Goal: Task Accomplishment & Management: Manage account settings

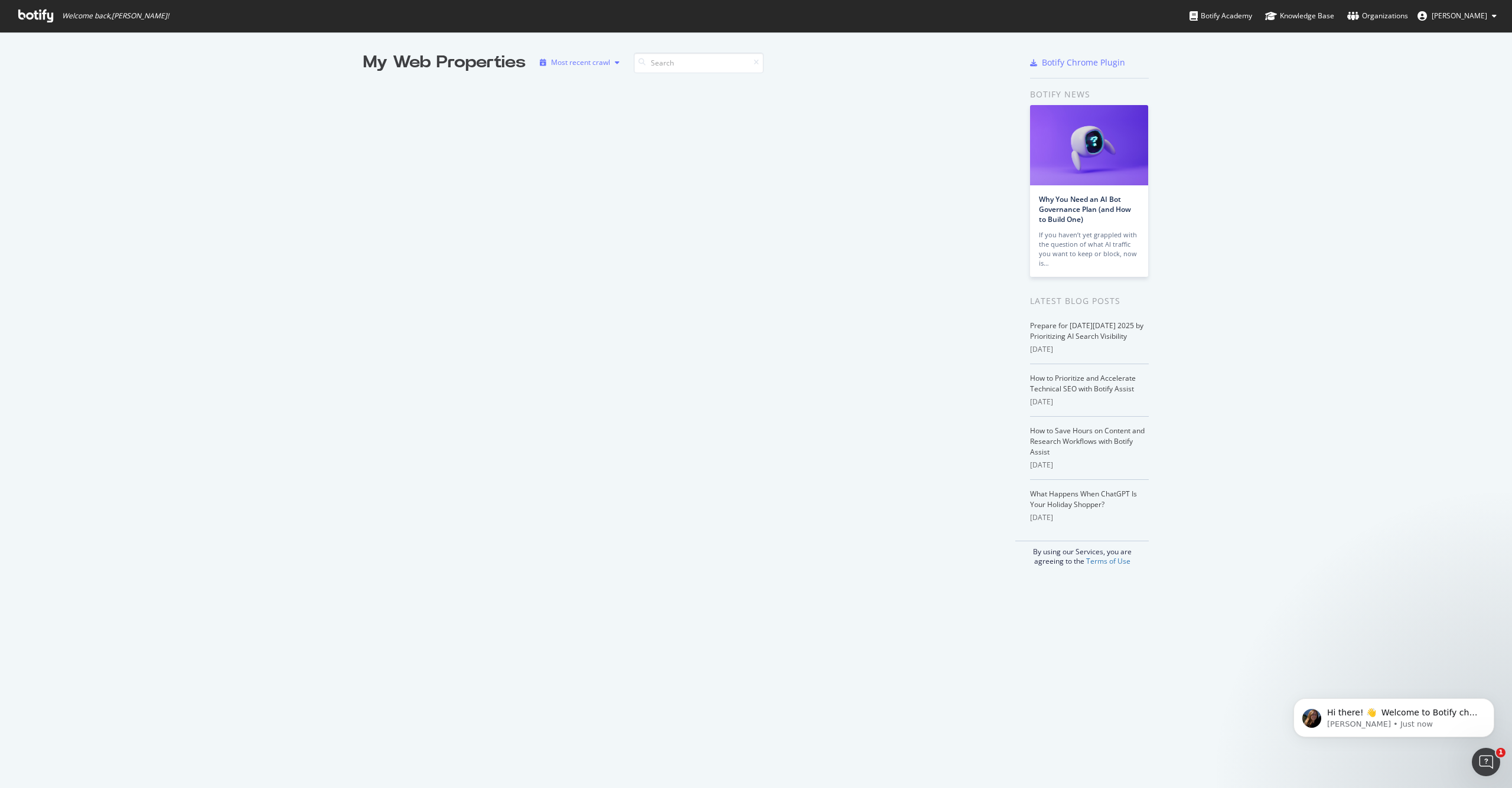
click at [562, 63] on div "Most recent crawl" at bounding box center [581, 62] width 59 height 7
click at [42, 14] on icon at bounding box center [35, 16] width 35 height 13
click at [1457, 14] on span "Anandaroop Roy" at bounding box center [1459, 15] width 56 height 10
click at [1383, 14] on div "Organizations" at bounding box center [1377, 16] width 61 height 11
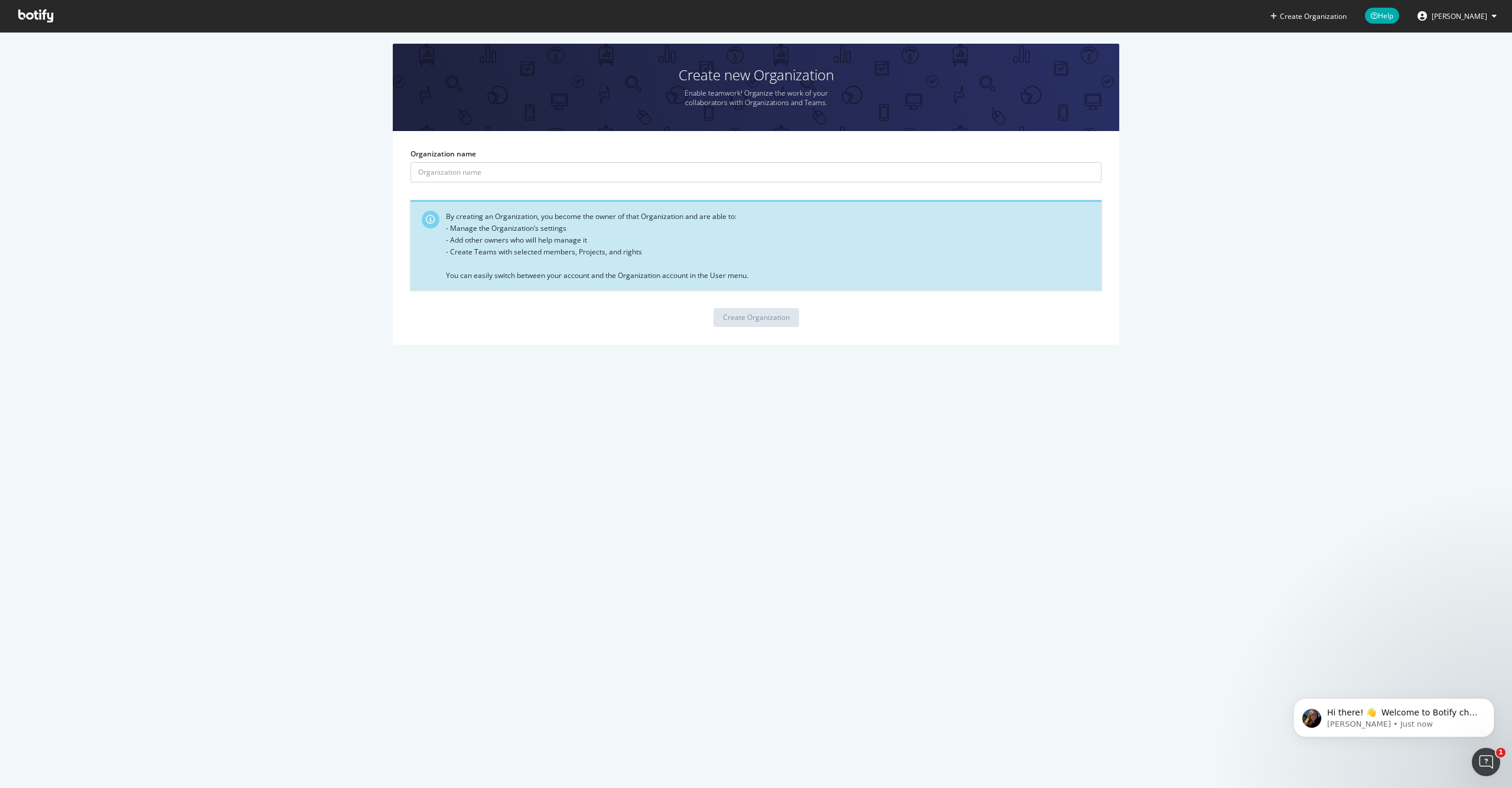
click at [998, 321] on div "Create Organization" at bounding box center [756, 318] width 691 height 19
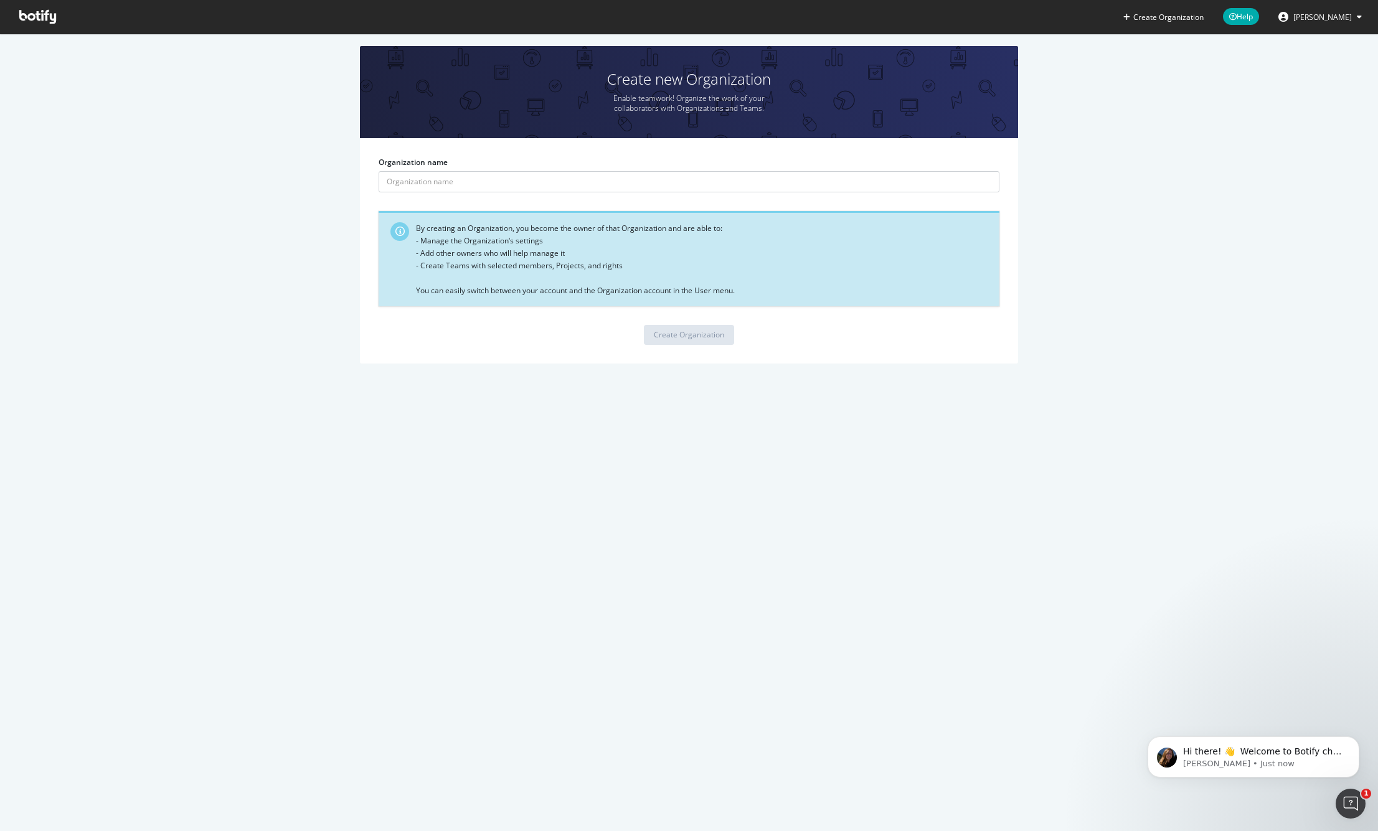
click at [1306, 15] on span "Anandaroop Roy" at bounding box center [1322, 17] width 59 height 11
click at [1151, 26] on link "Create Organization" at bounding box center [1163, 17] width 100 height 34
click at [35, 25] on span at bounding box center [37, 17] width 57 height 34
click at [1328, 18] on span "Anandaroop Roy" at bounding box center [1322, 17] width 59 height 11
click at [1178, 49] on div "Create new Organization Enable teamwork! Organize the work of your collaborator…" at bounding box center [689, 211] width 1341 height 330
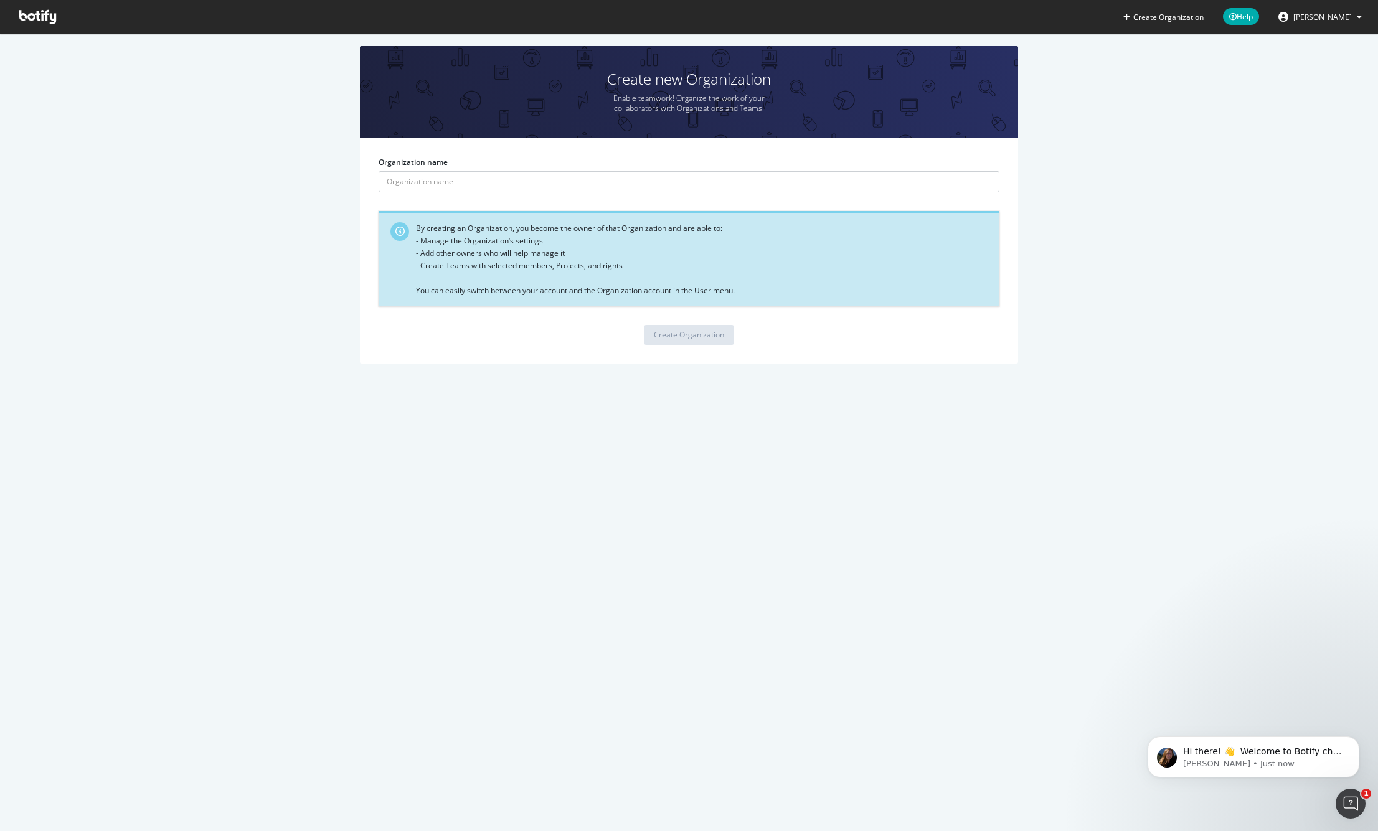
click at [51, 16] on icon at bounding box center [37, 17] width 37 height 14
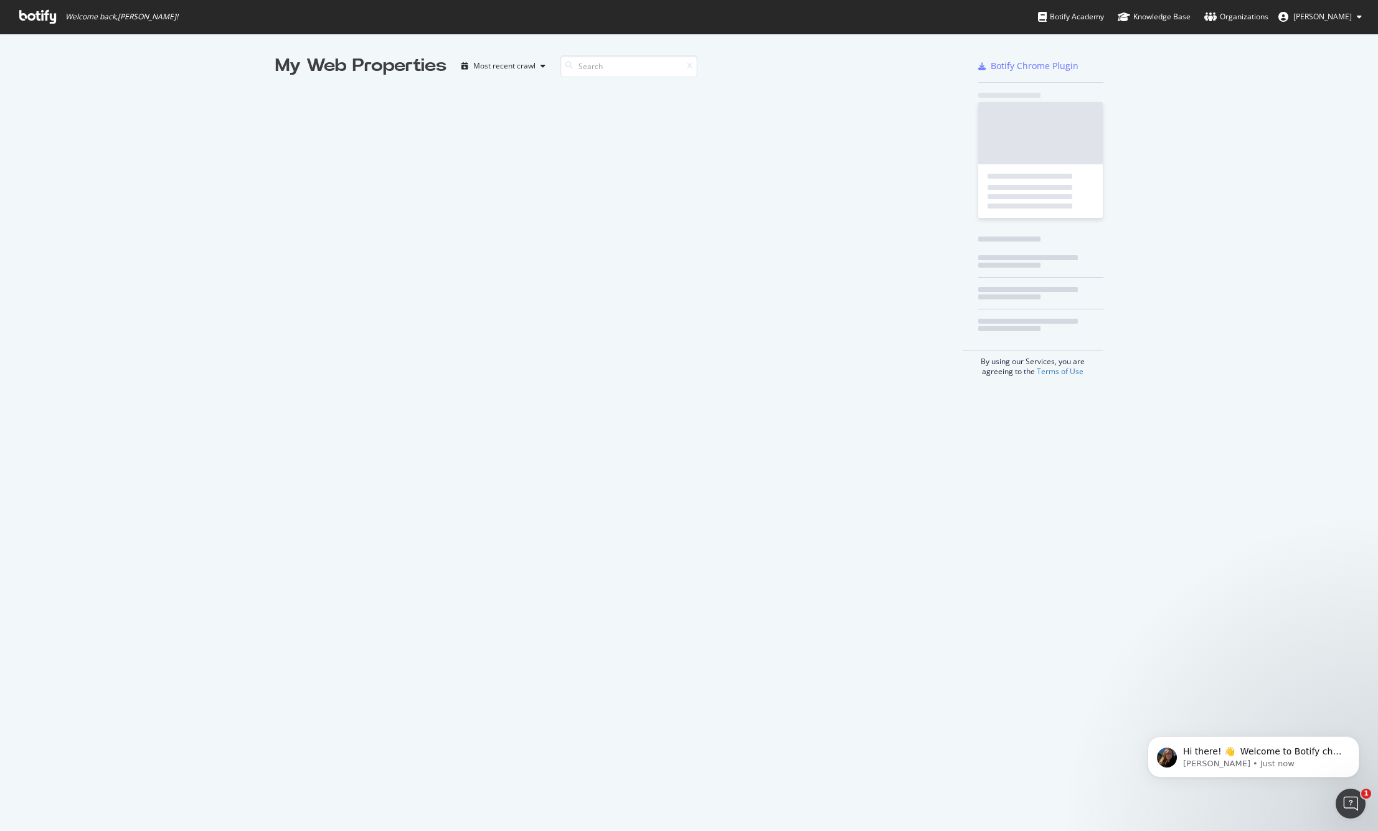
scroll to position [831, 1378]
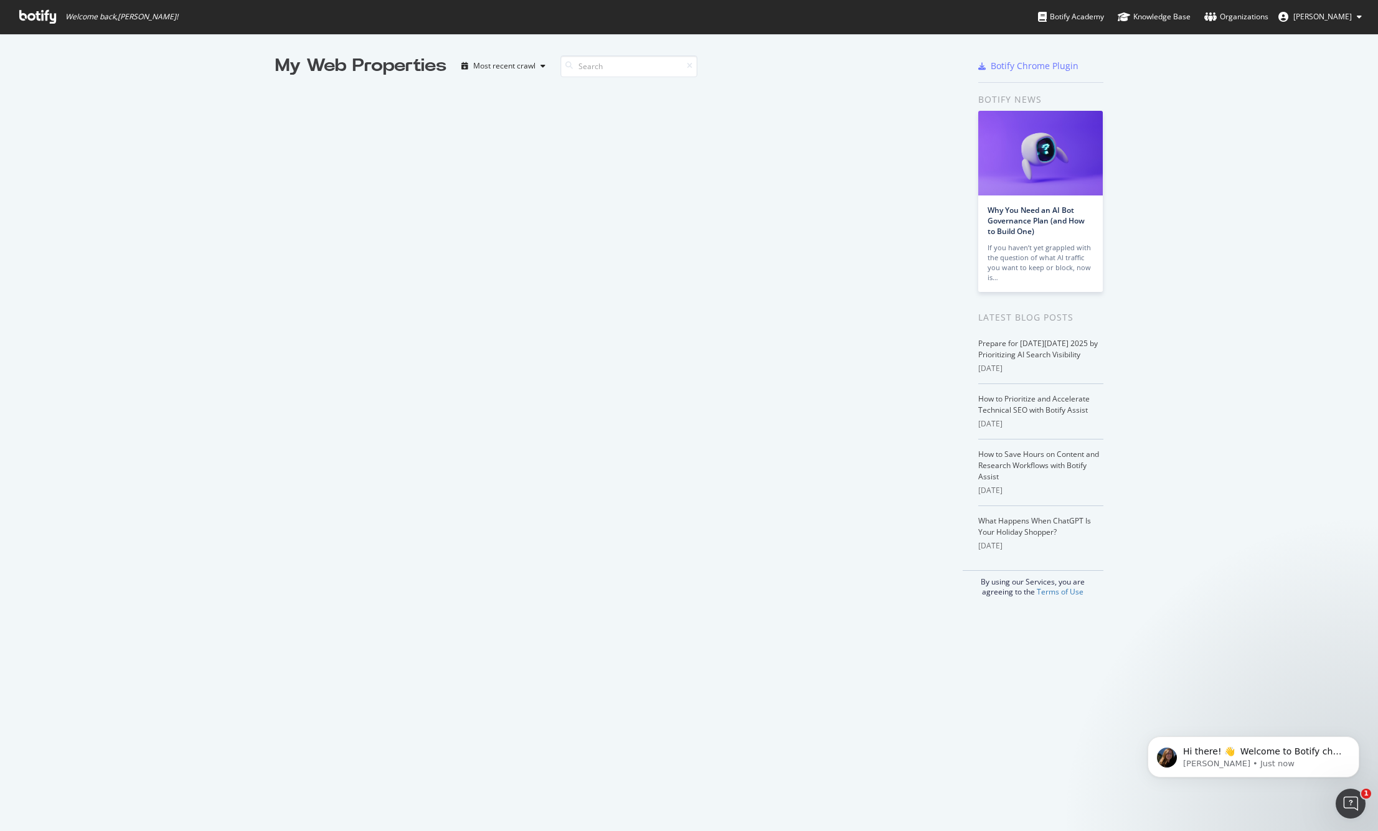
click at [1333, 16] on span "Anandaroop Roy" at bounding box center [1322, 16] width 59 height 11
click at [1320, 42] on link "Edit Profile" at bounding box center [1316, 43] width 109 height 19
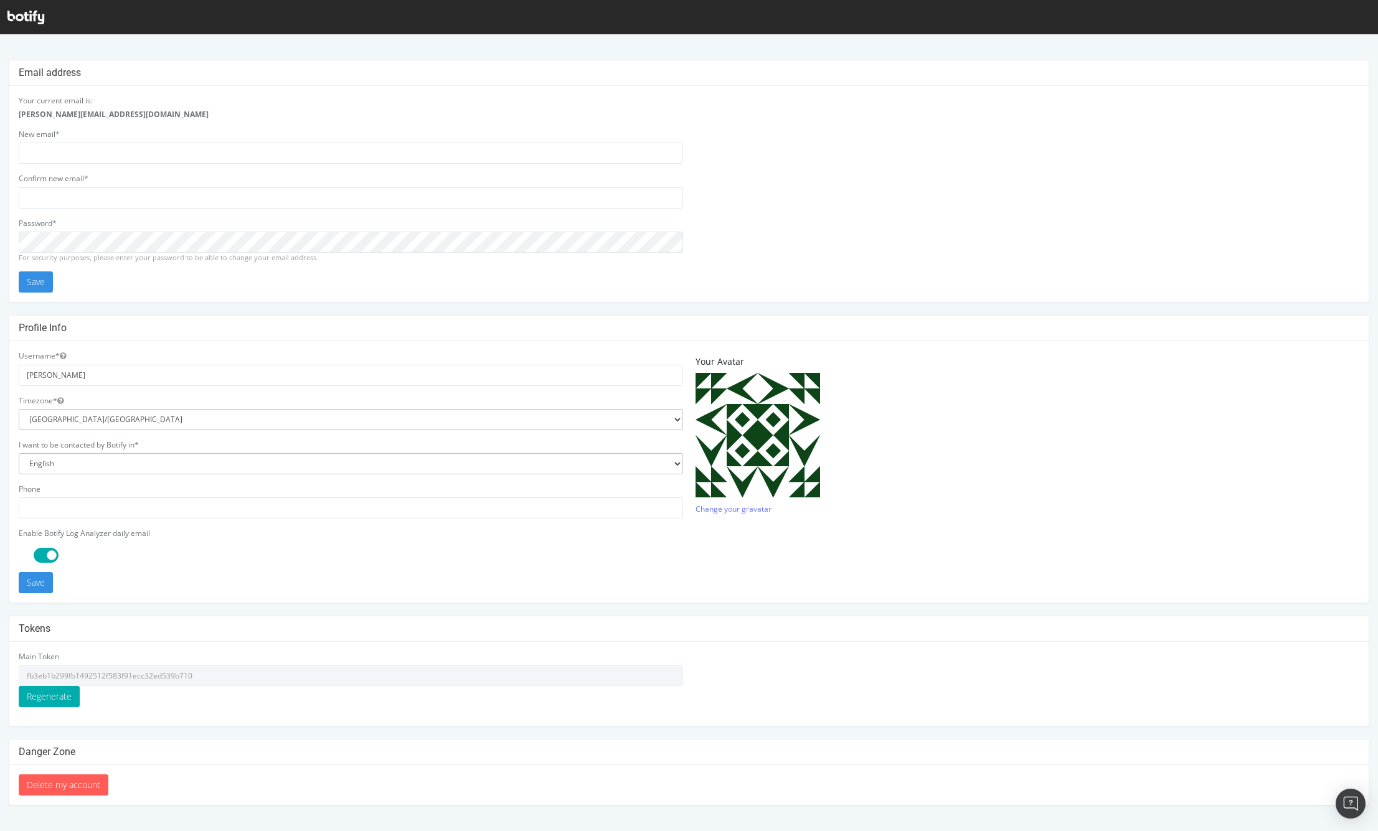
click at [24, 116] on strong "[PERSON_NAME][EMAIL_ADDRESS][DOMAIN_NAME]" at bounding box center [114, 114] width 190 height 11
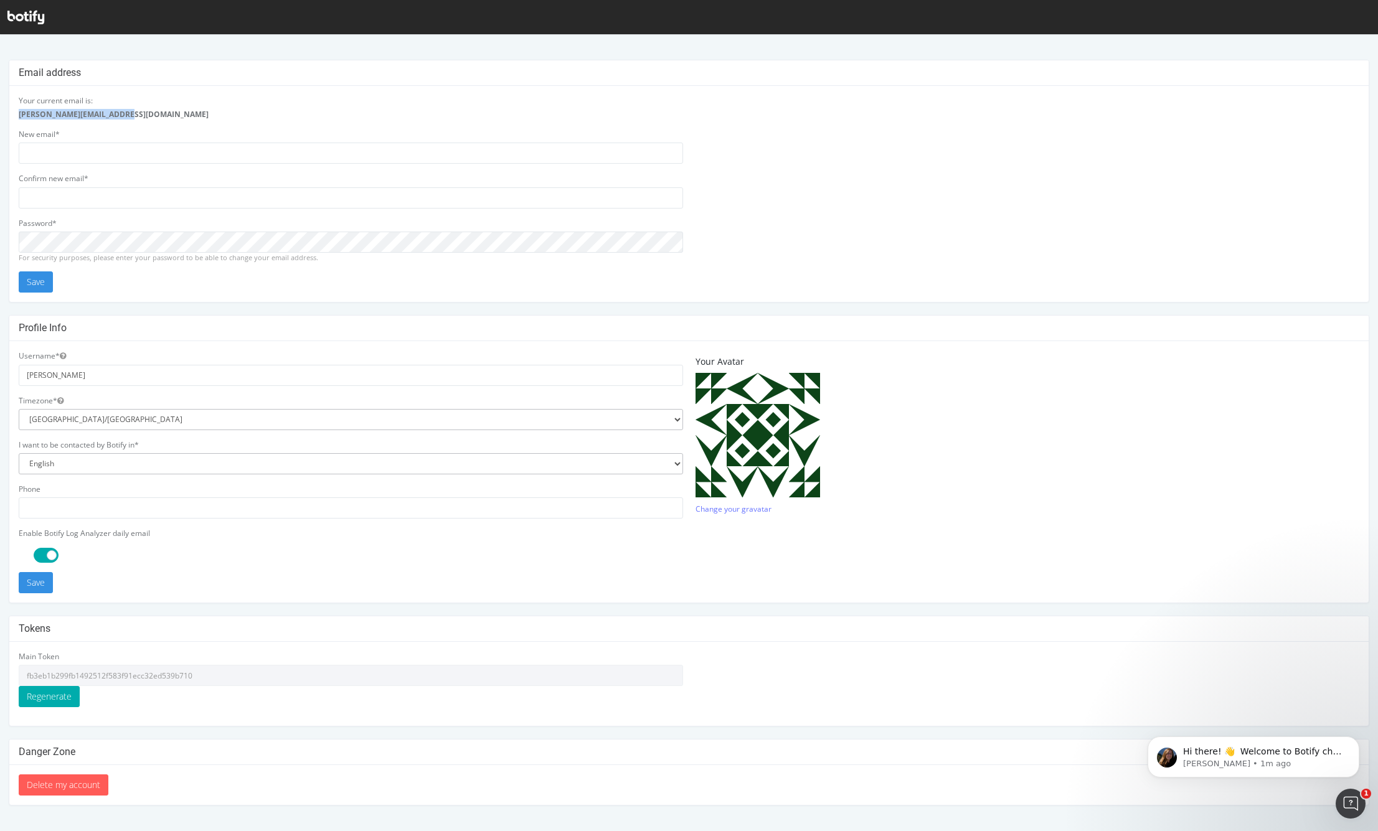
drag, startPoint x: 24, startPoint y: 116, endPoint x: 82, endPoint y: 116, distance: 57.3
click at [82, 116] on strong "[PERSON_NAME][EMAIL_ADDRESS][DOMAIN_NAME]" at bounding box center [114, 114] width 190 height 11
click at [388, 123] on div "Your current email is: [PERSON_NAME][EMAIL_ADDRESS][DOMAIN_NAME] New email* Con…" at bounding box center [350, 193] width 677 height 197
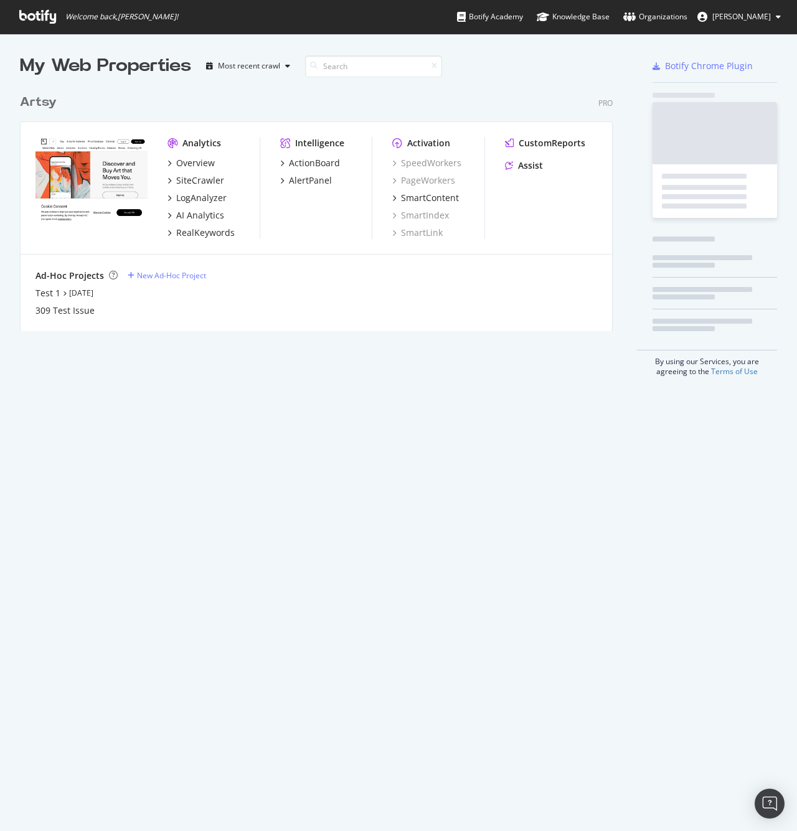
scroll to position [831, 797]
